Goal: Task Accomplishment & Management: Complete application form

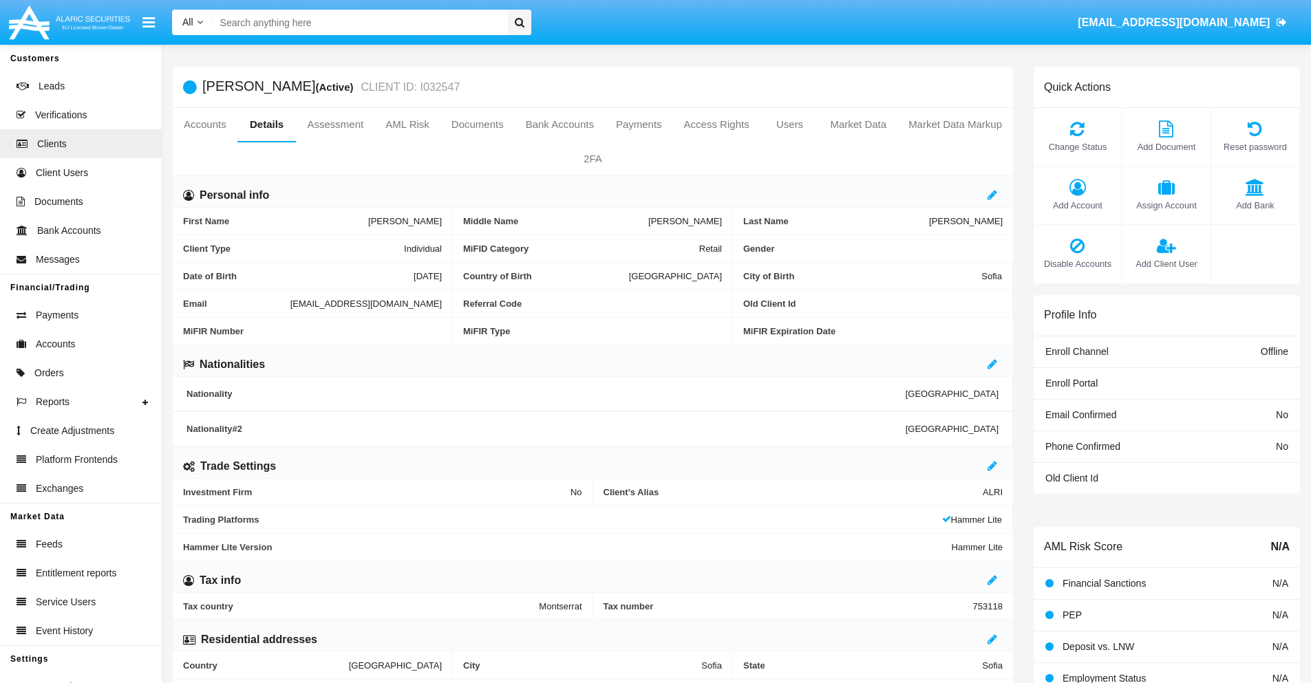
click at [1166, 264] on span "Add Client User" at bounding box center [1166, 263] width 74 height 13
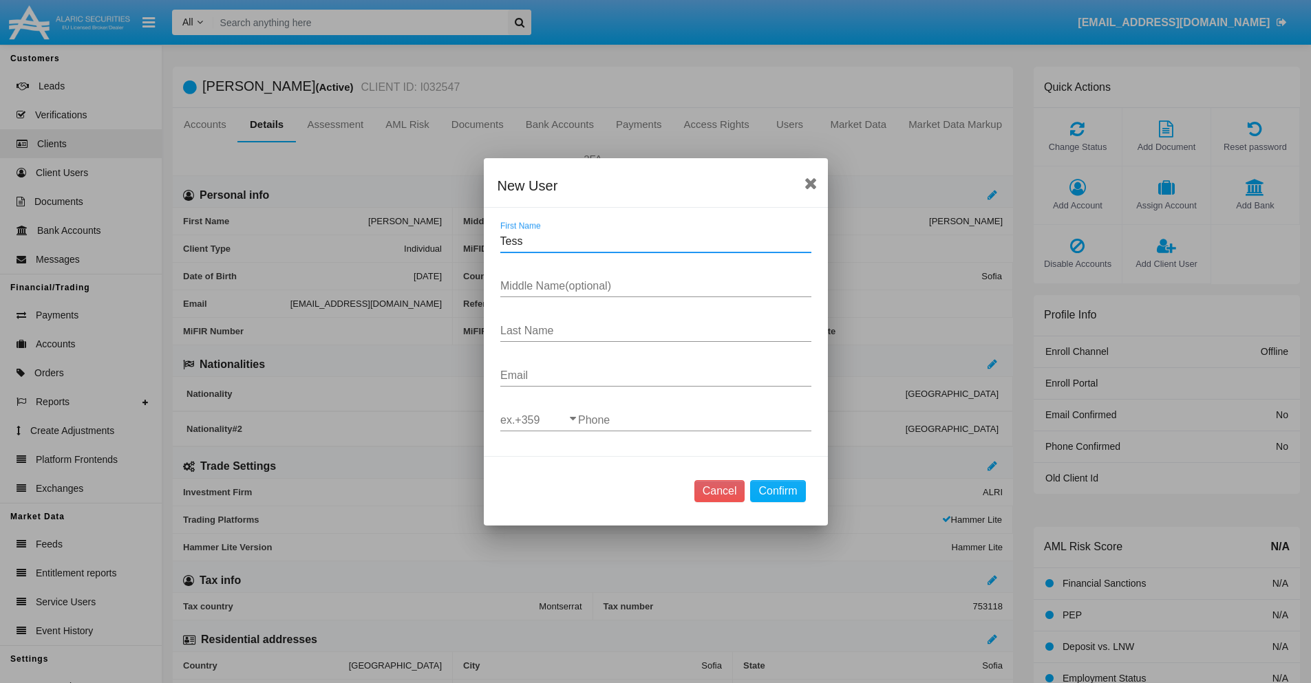
type input "Tess"
type input "Nubia"
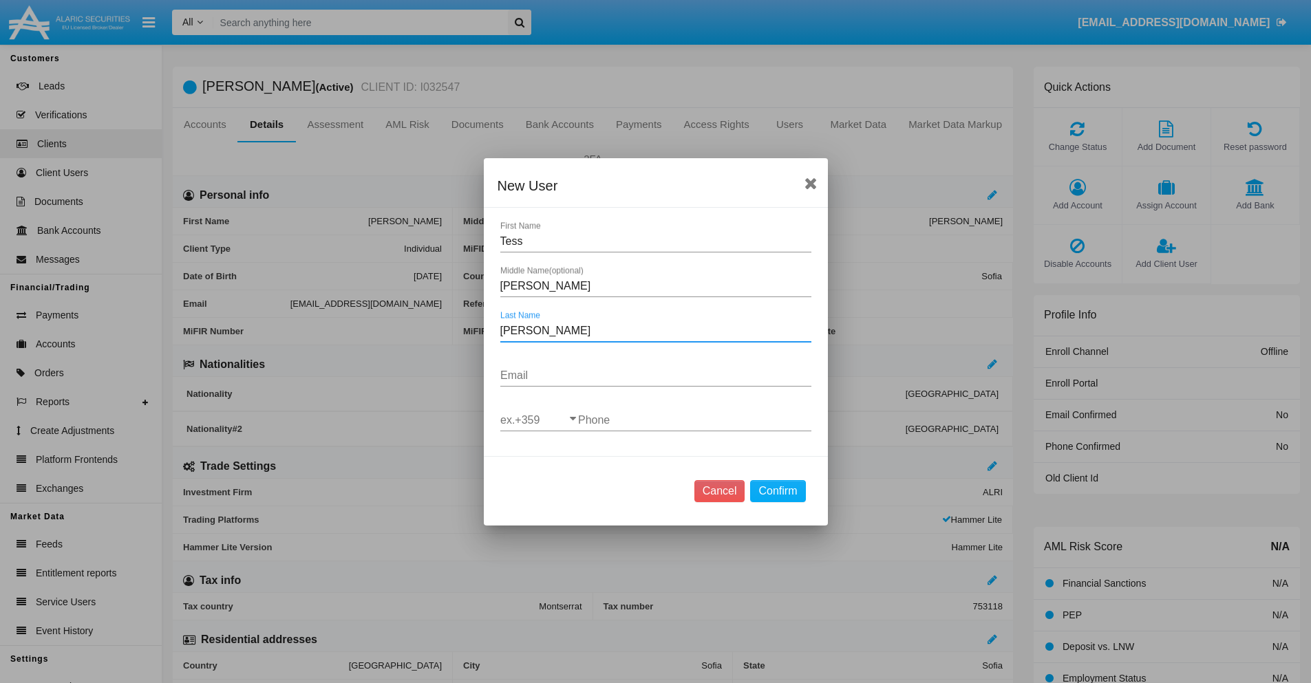
type input "Sipes"
type input "[EMAIL_ADDRESS][DOMAIN_NAME]"
click at [539, 420] on input "ex.+359" at bounding box center [539, 420] width 78 height 12
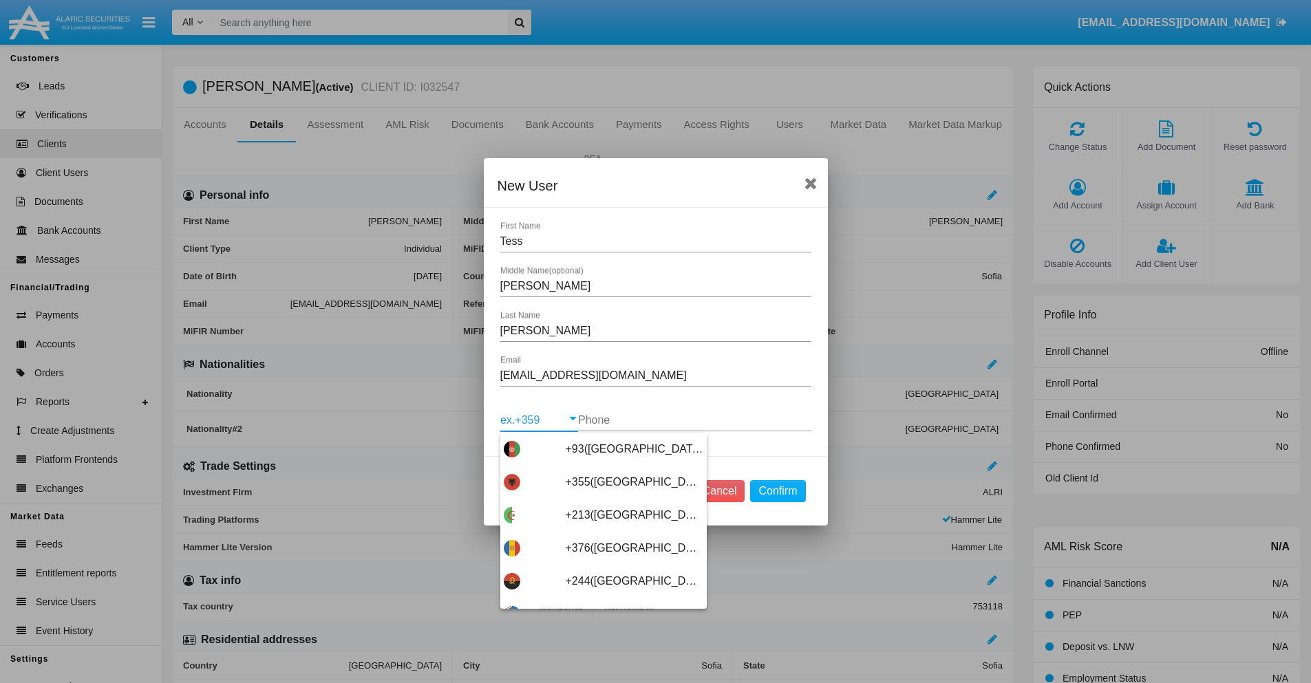
scroll to position [7323, 0]
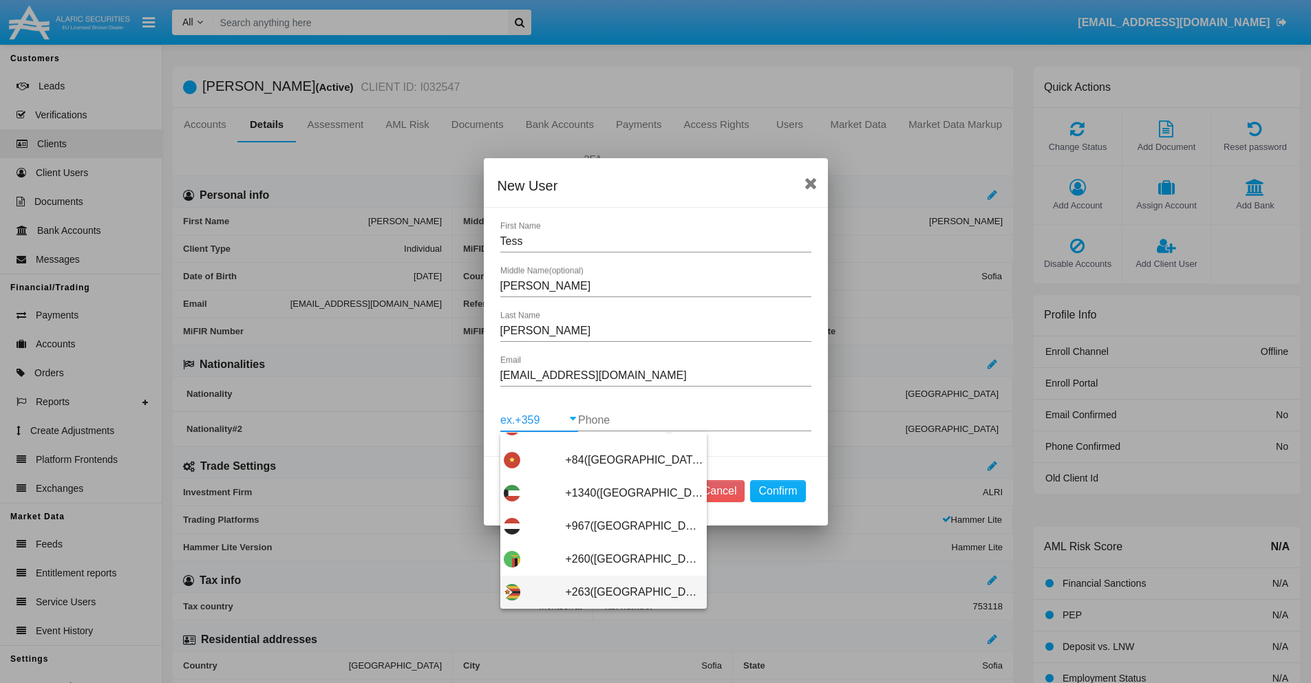
click at [598, 592] on span "+263(Zimbabwe)" at bounding box center [635, 592] width 138 height 33
type input "+263(Zimbabwe)"
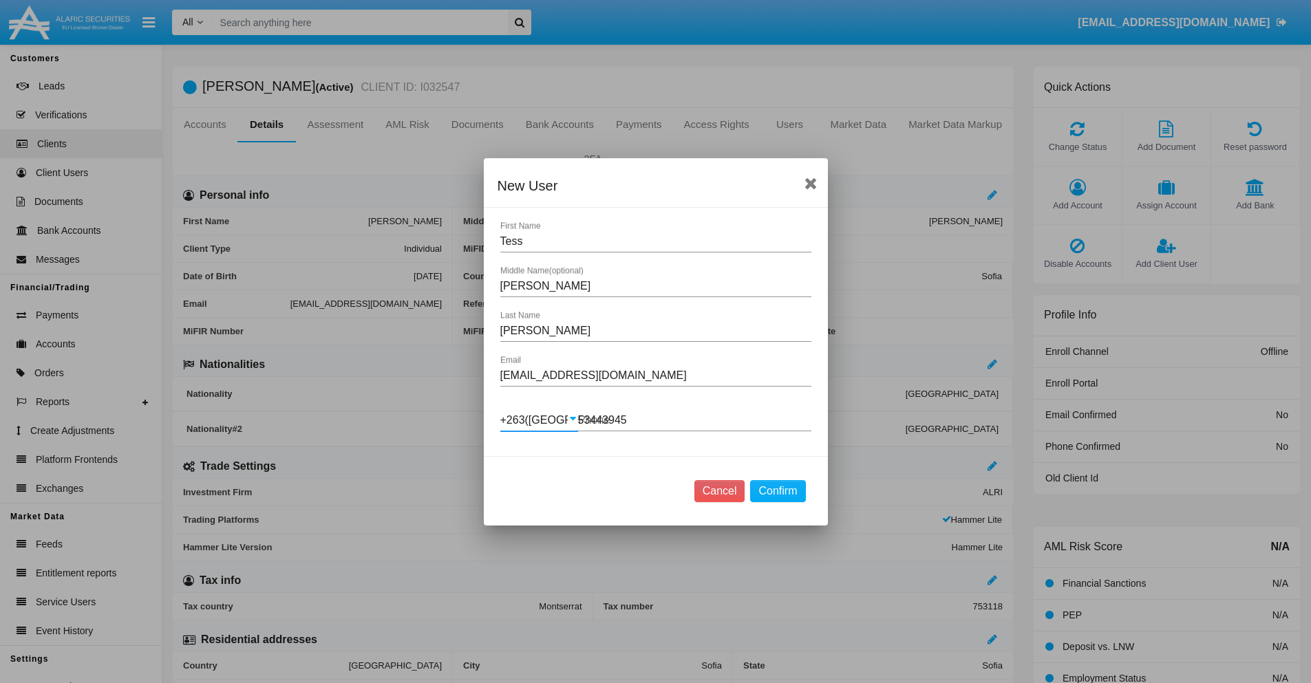
type input "534439459"
click at [778, 491] on button "Confirm" at bounding box center [777, 491] width 55 height 22
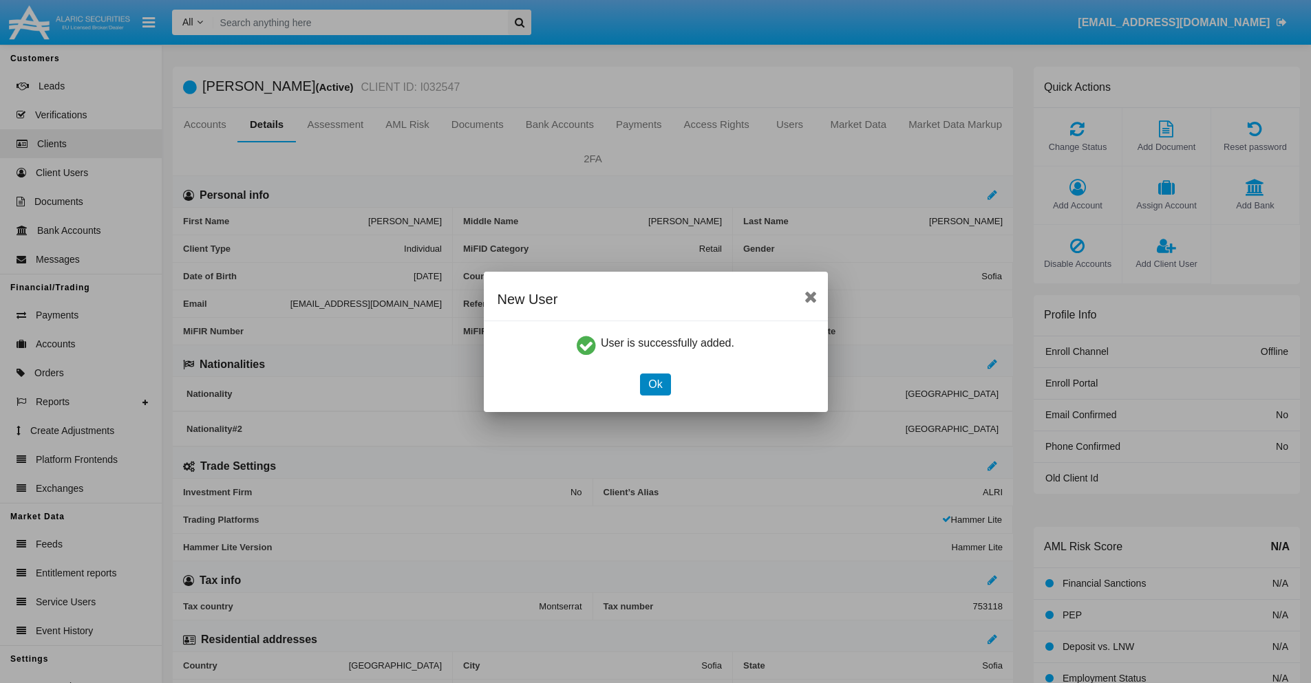
click at [655, 384] on button "Ok" at bounding box center [655, 385] width 30 height 22
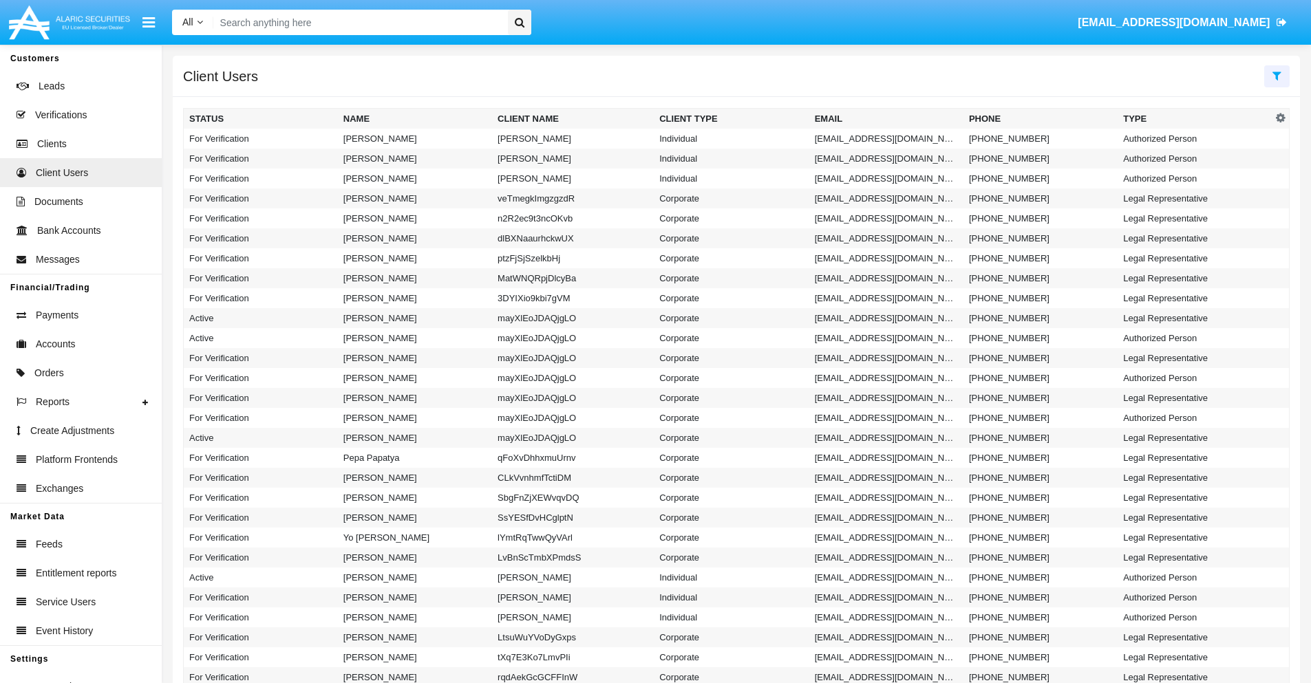
click at [1277, 75] on icon at bounding box center [1277, 75] width 9 height 11
